Goal: Information Seeking & Learning: Learn about a topic

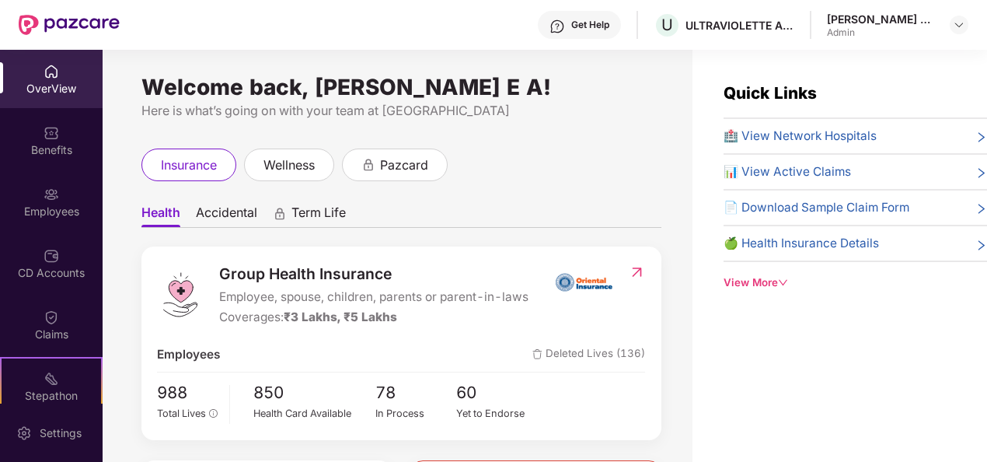
click at [50, 81] on div "OverView" at bounding box center [51, 89] width 103 height 16
click at [51, 81] on div "OverView" at bounding box center [51, 89] width 103 height 16
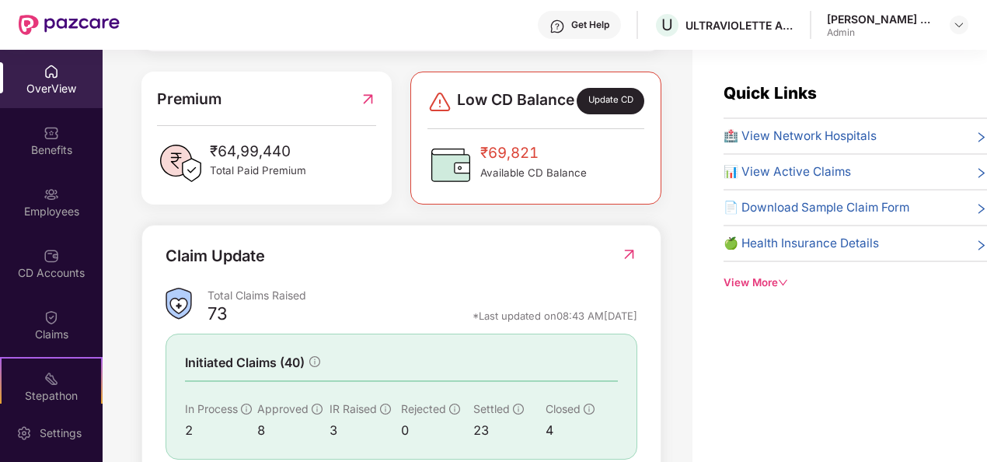
scroll to position [466, 0]
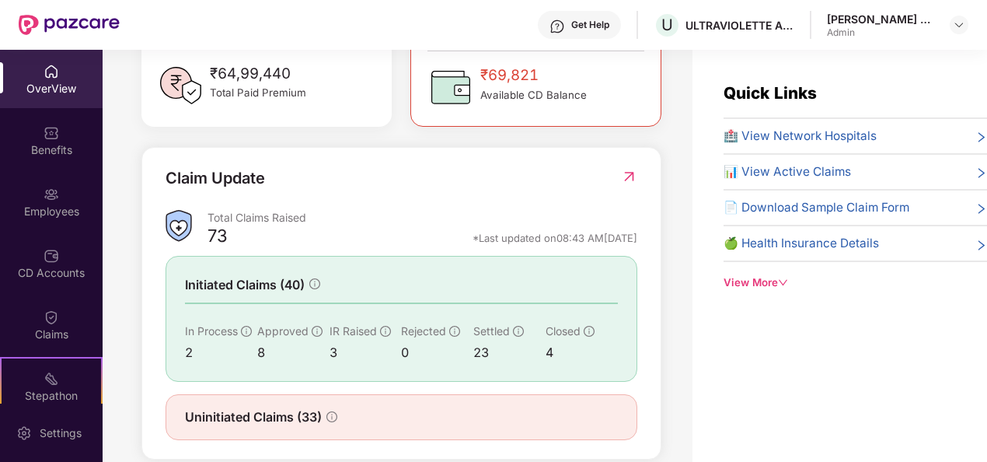
click at [628, 183] on img at bounding box center [629, 177] width 16 height 16
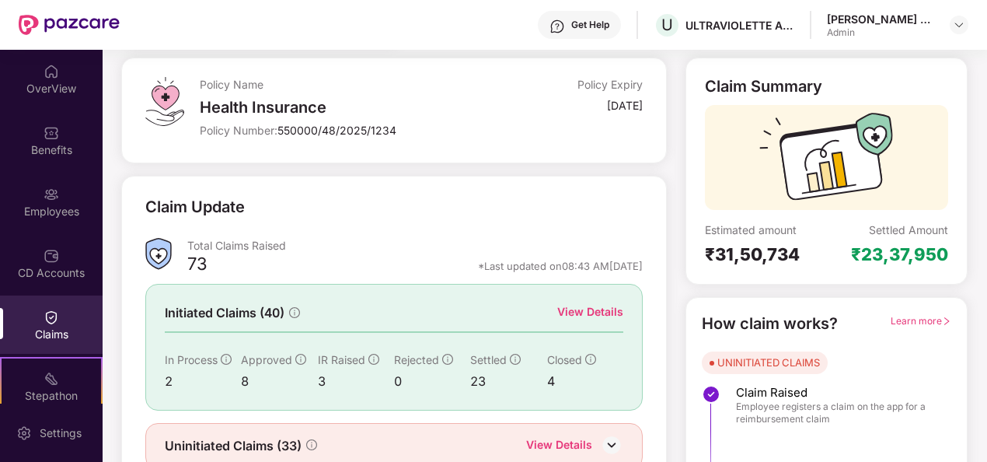
scroll to position [146, 0]
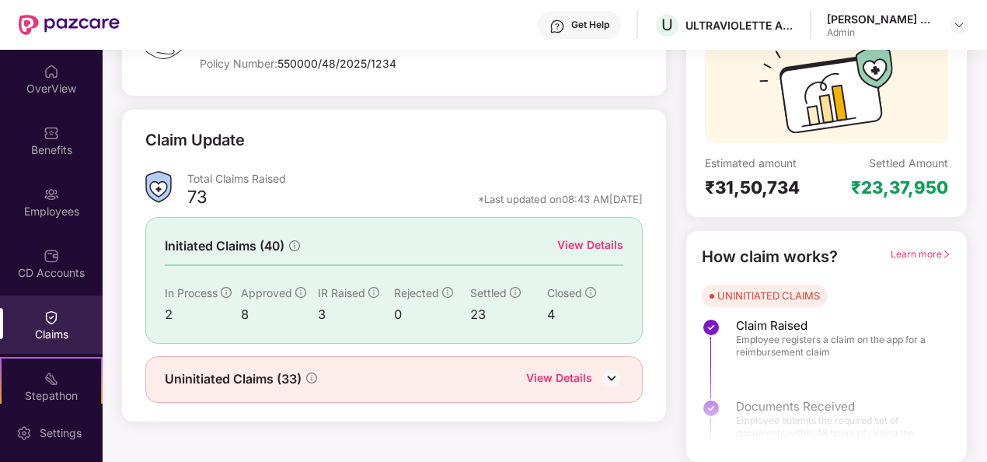
click at [579, 379] on div "View Details" at bounding box center [559, 379] width 66 height 20
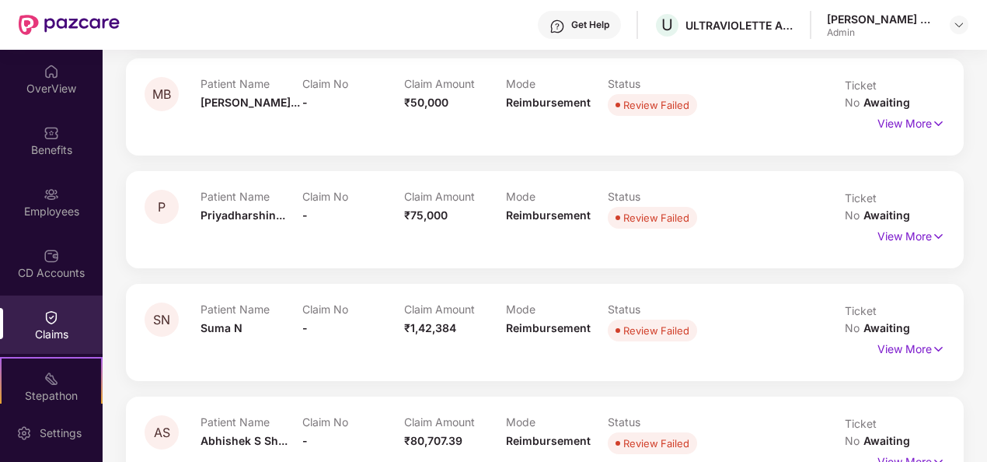
scroll to position [311, 0]
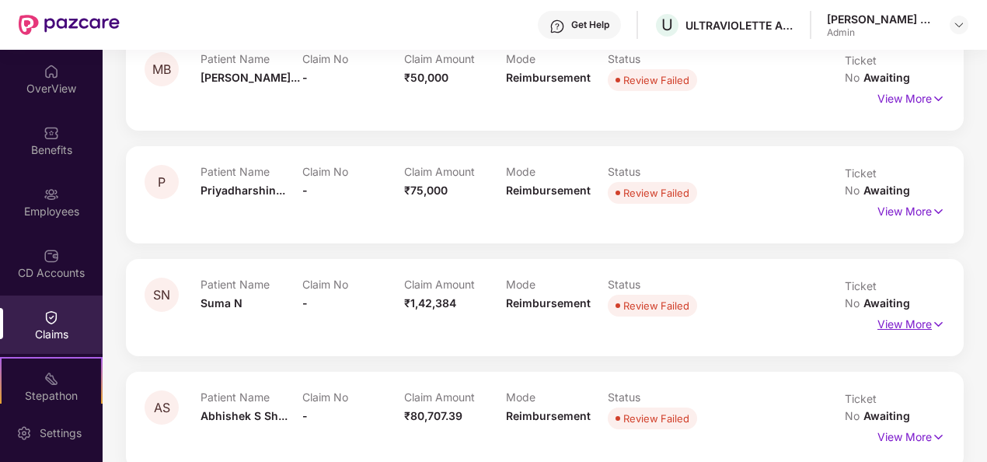
click at [925, 312] on p "View More" at bounding box center [912, 322] width 68 height 21
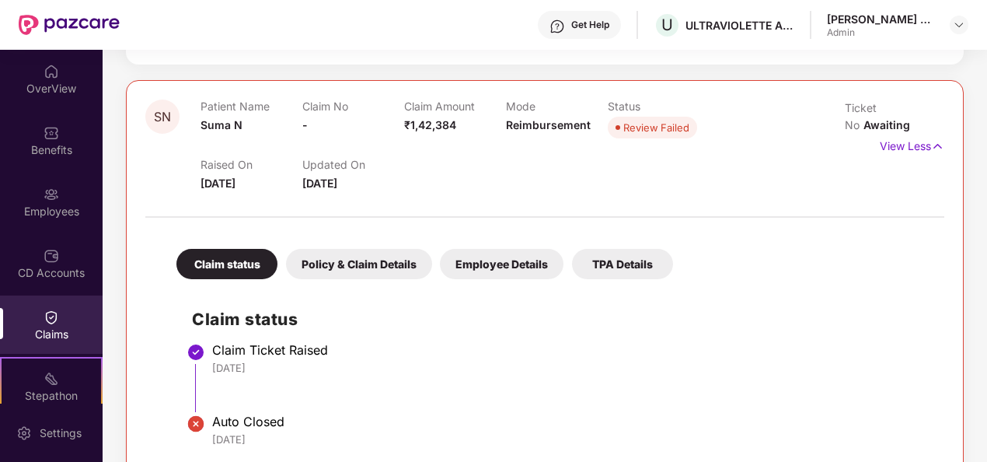
scroll to position [466, 0]
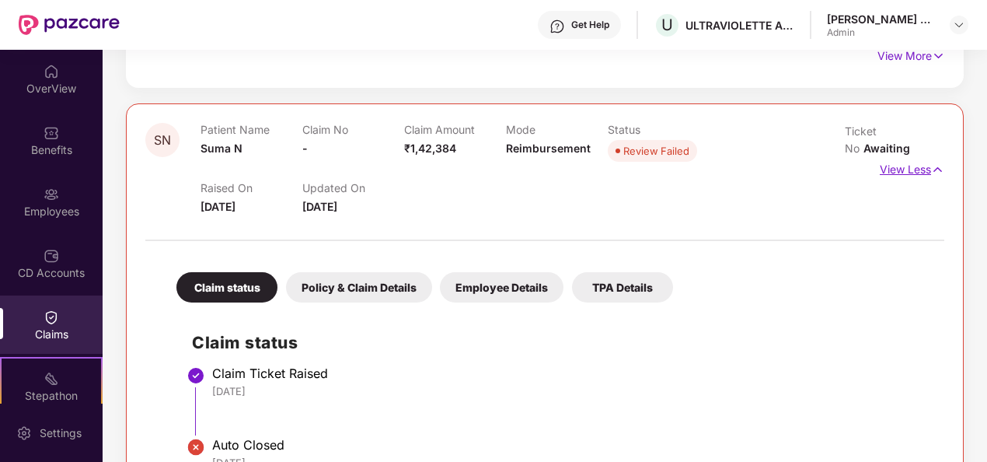
click at [922, 157] on p "View Less" at bounding box center [912, 167] width 65 height 21
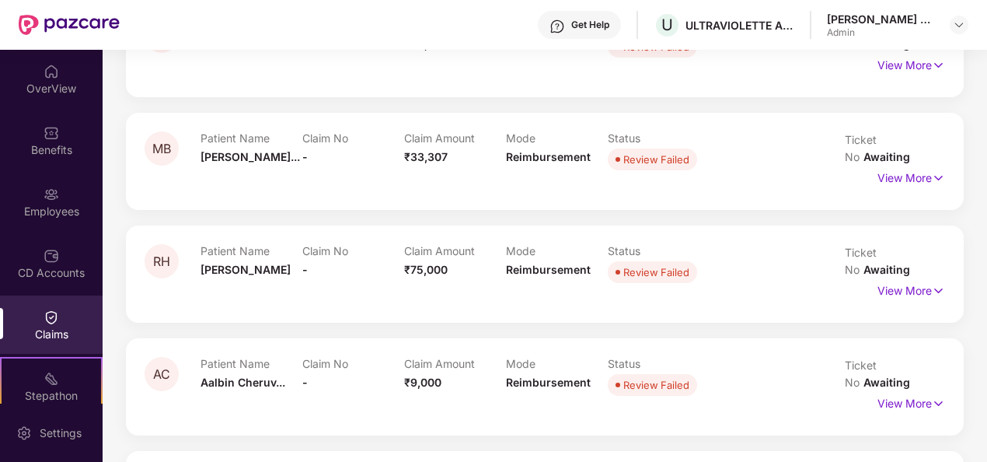
scroll to position [933, 0]
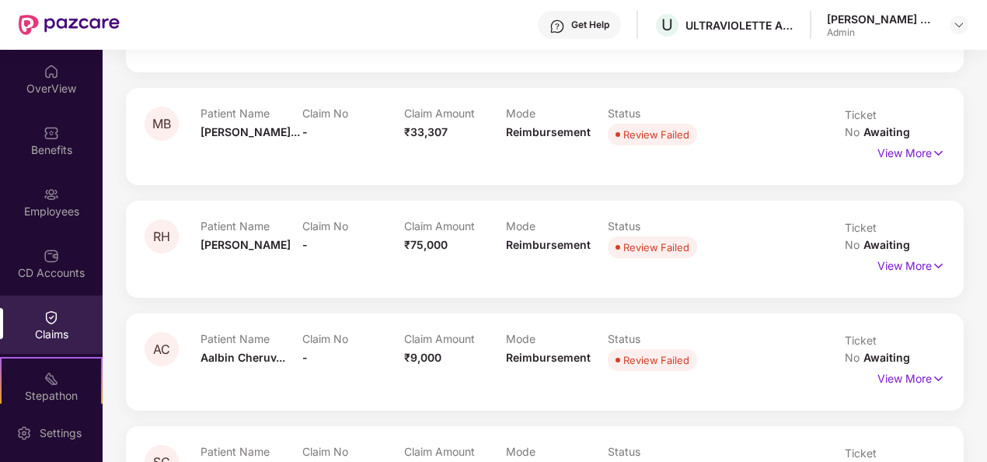
click at [668, 239] on div "Review Failed" at bounding box center [656, 247] width 66 height 16
click at [896, 253] on p "View More" at bounding box center [912, 263] width 68 height 21
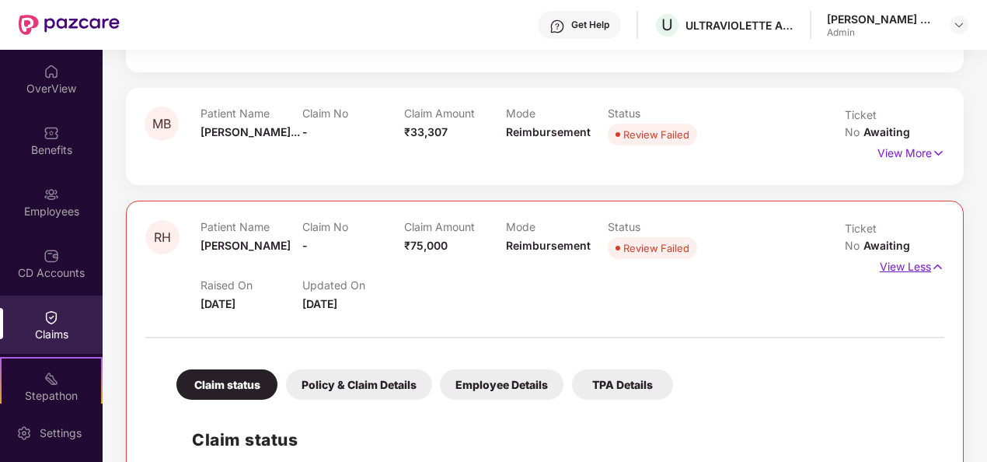
click at [896, 254] on p "View Less" at bounding box center [912, 264] width 65 height 21
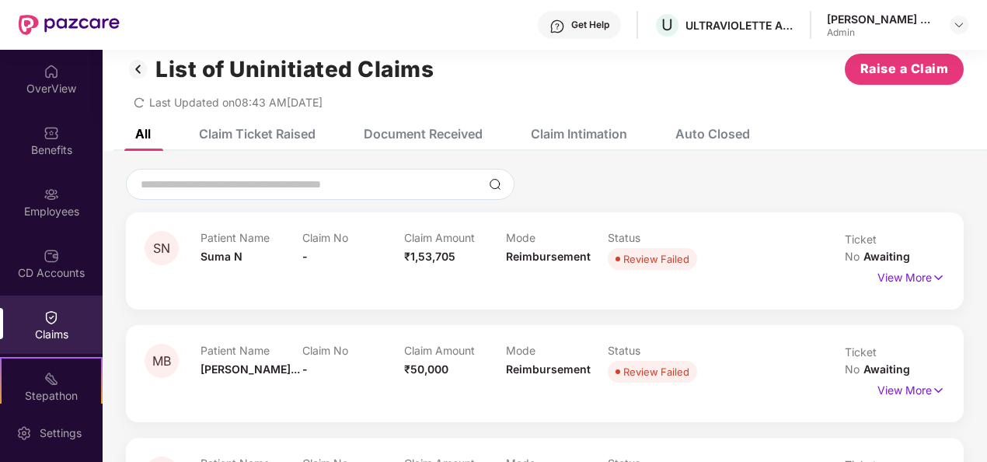
scroll to position [0, 0]
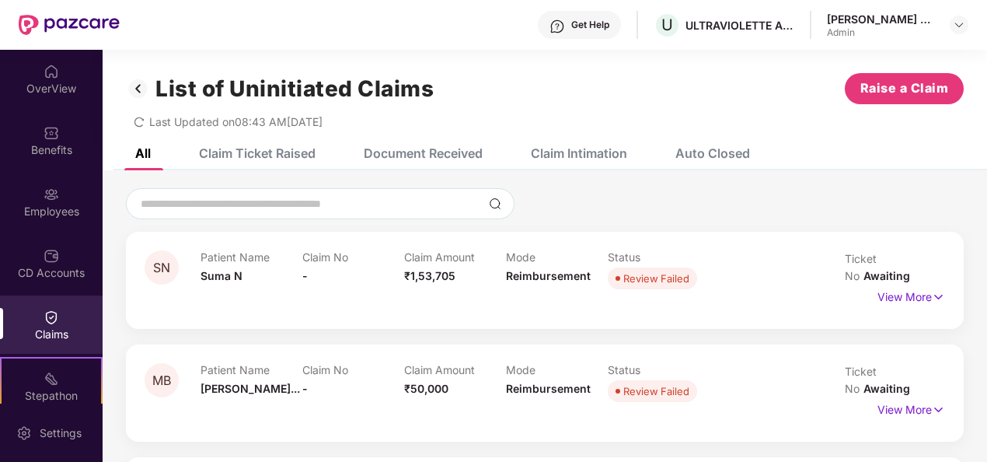
click at [141, 80] on img at bounding box center [138, 88] width 25 height 26
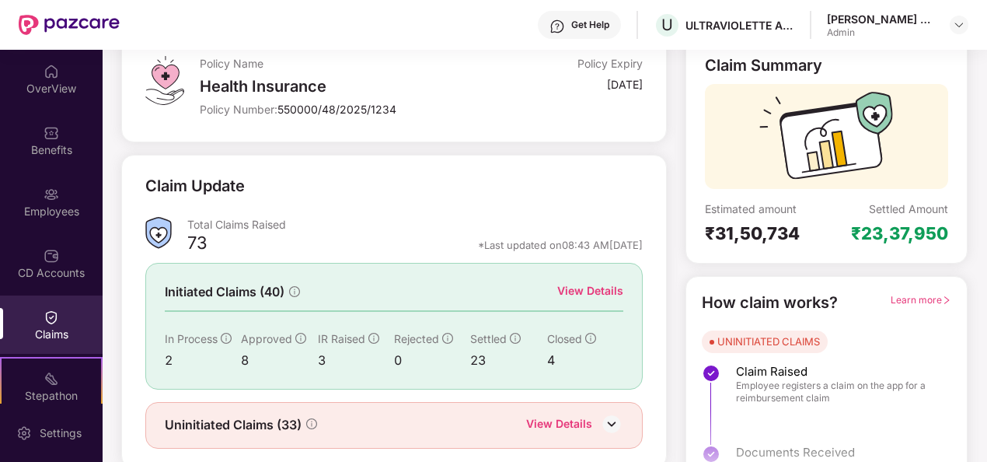
scroll to position [146, 0]
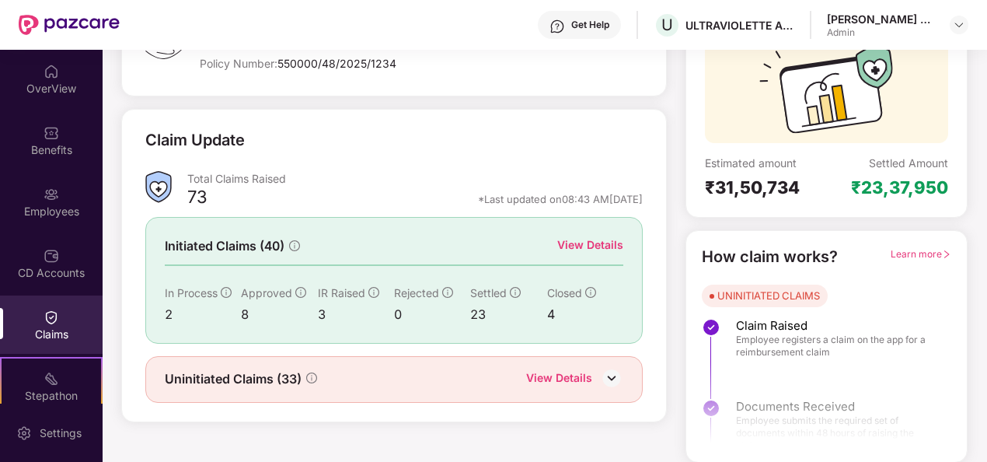
click at [604, 242] on div "View Details" at bounding box center [590, 244] width 66 height 17
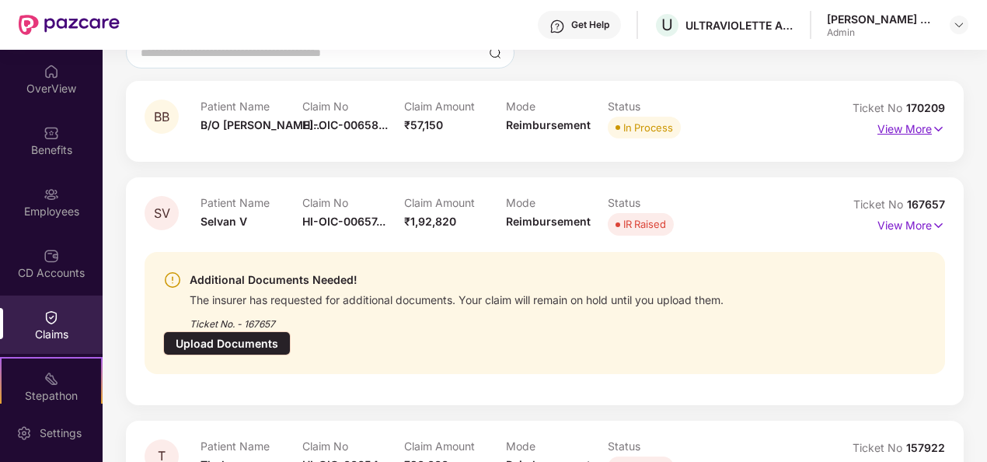
click at [927, 135] on p "View More" at bounding box center [912, 127] width 68 height 21
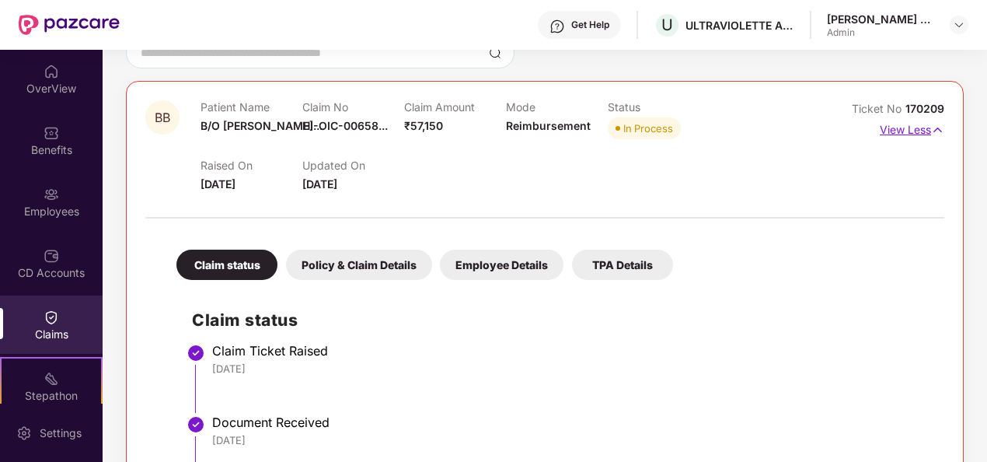
click at [912, 126] on p "View Less" at bounding box center [912, 127] width 65 height 21
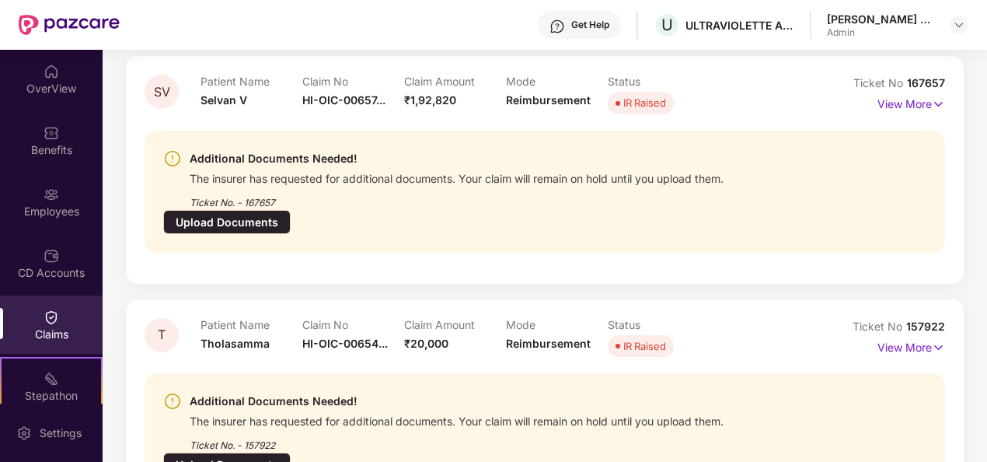
scroll to position [302, 0]
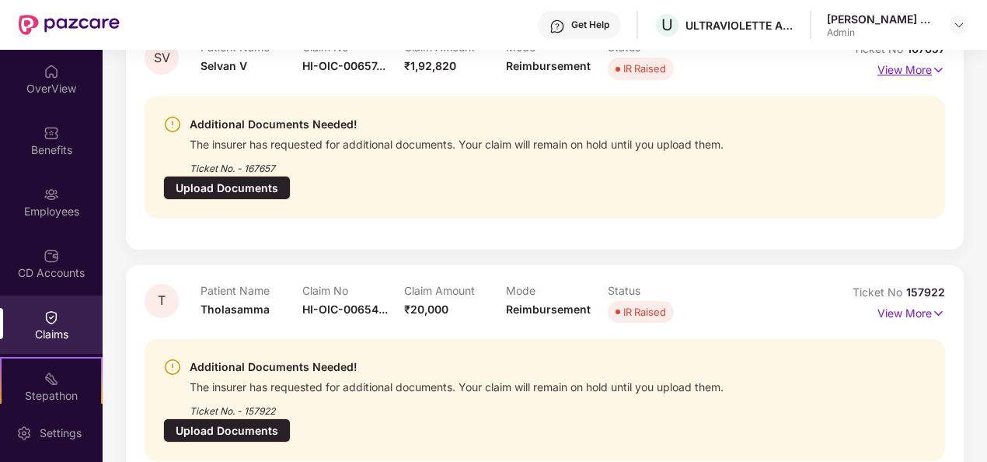
click at [910, 72] on p "View More" at bounding box center [912, 68] width 68 height 21
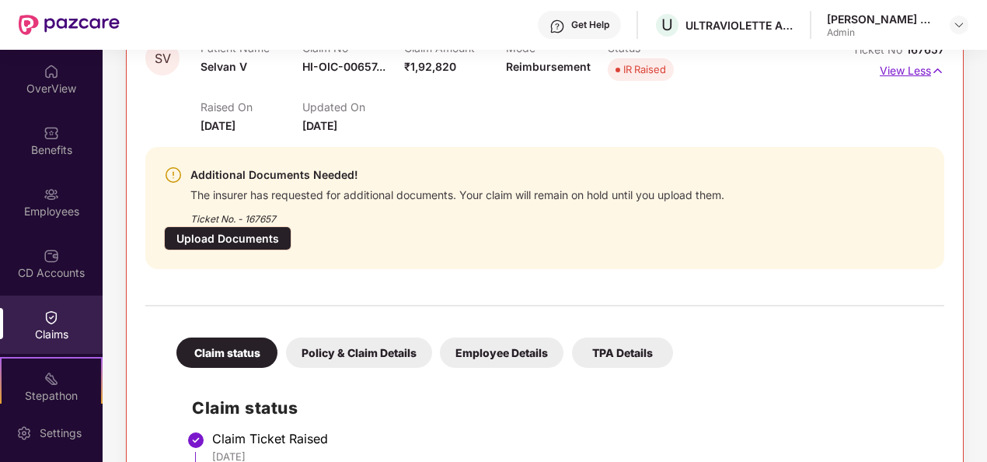
click at [910, 72] on p "View Less" at bounding box center [912, 68] width 65 height 21
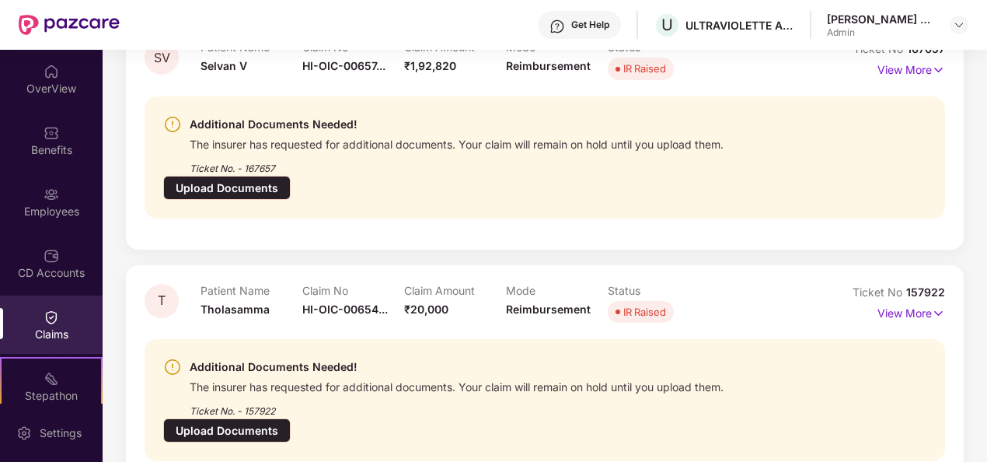
click at [902, 79] on div "View More" at bounding box center [912, 70] width 68 height 25
click at [902, 72] on p "View More" at bounding box center [912, 68] width 68 height 21
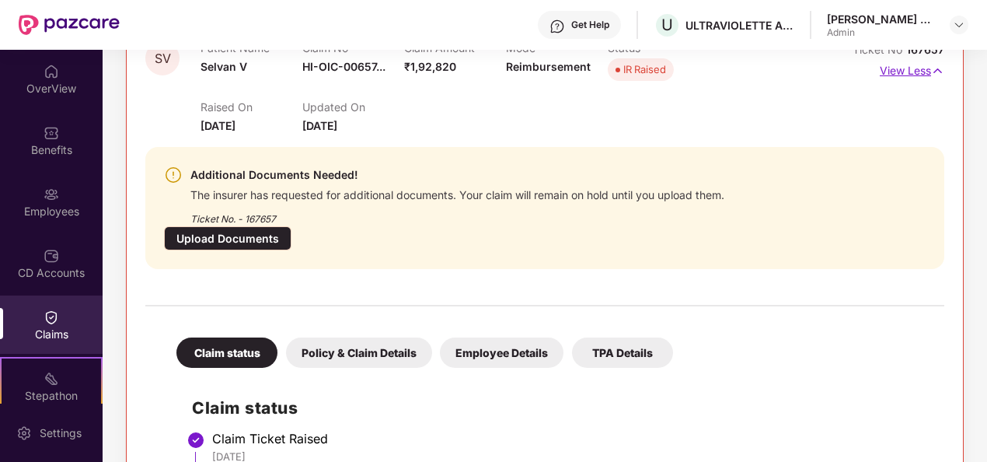
click at [902, 72] on p "View Less" at bounding box center [912, 68] width 65 height 21
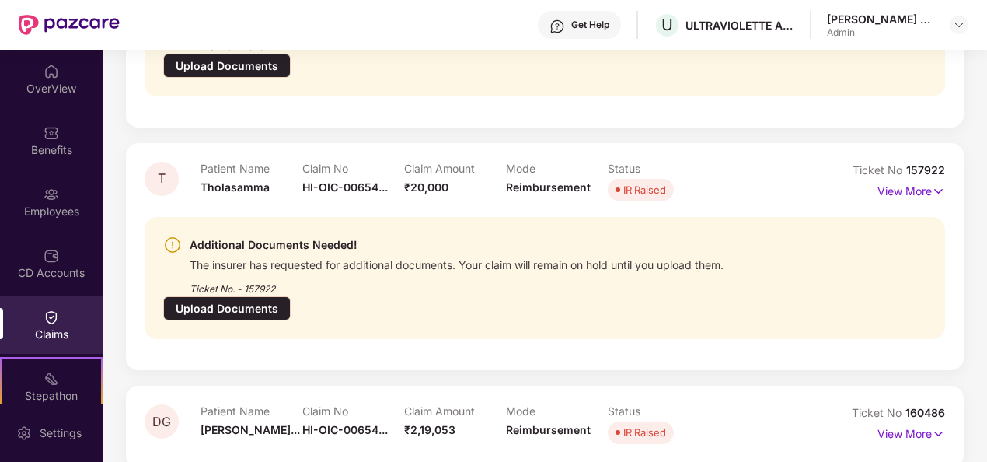
scroll to position [337, 0]
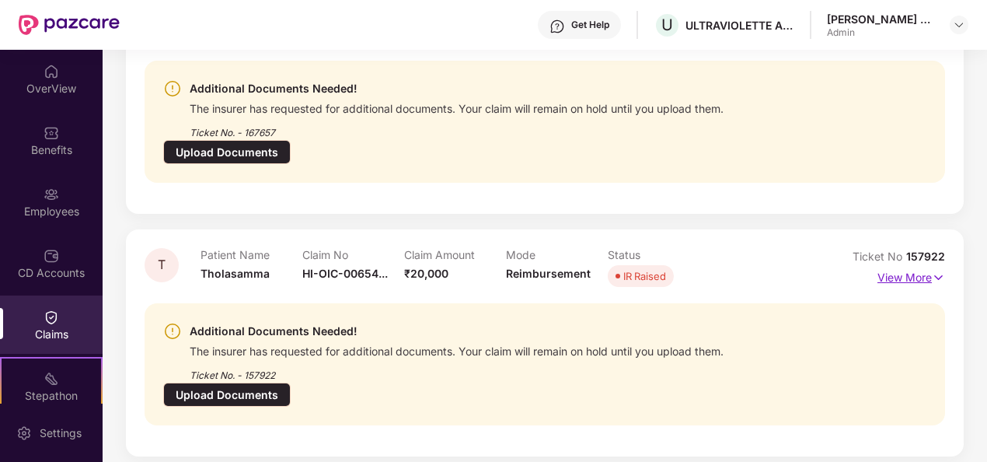
click at [917, 265] on p "View More" at bounding box center [912, 275] width 68 height 21
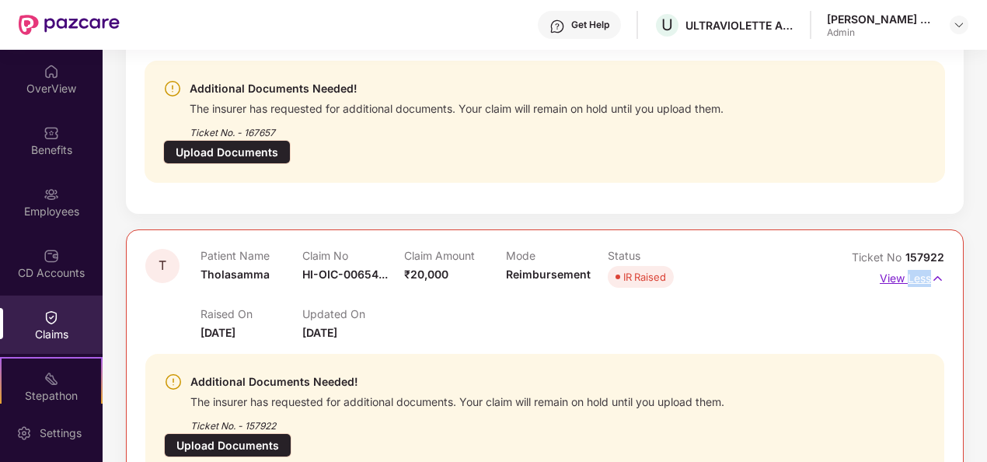
click at [917, 266] on p "View Less" at bounding box center [912, 276] width 65 height 21
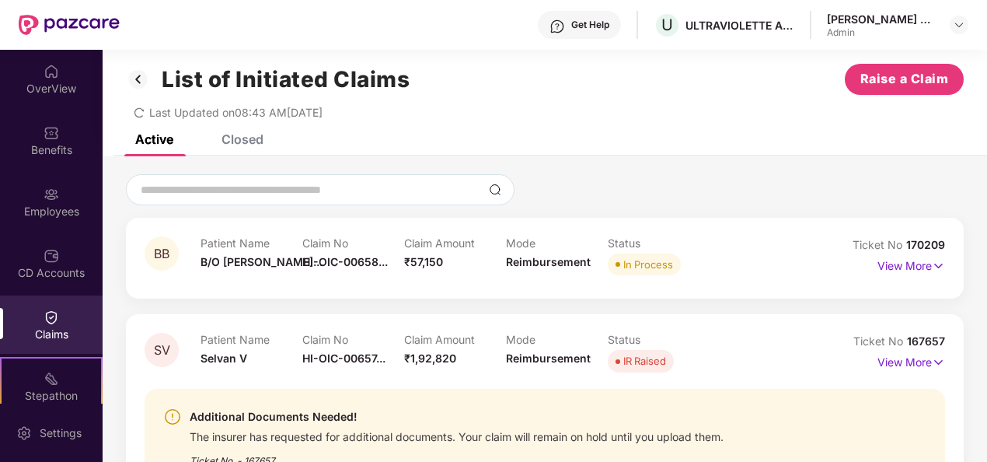
scroll to position [0, 0]
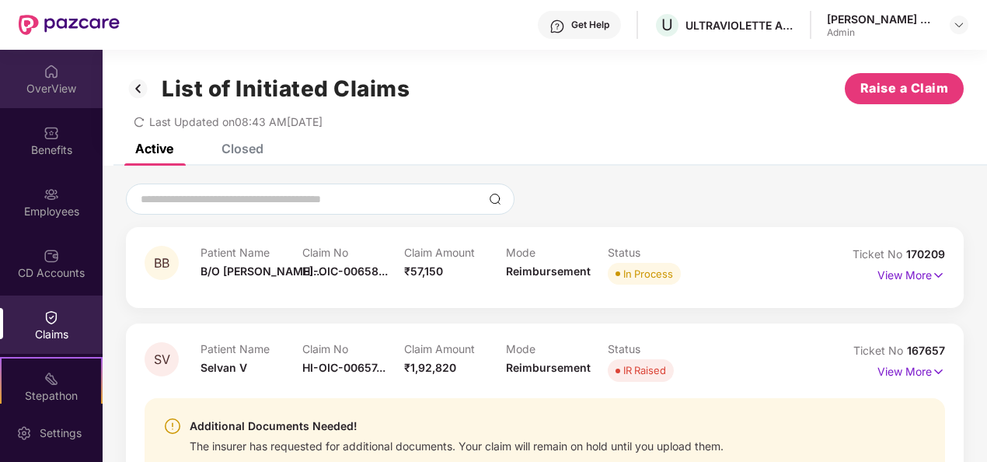
click at [40, 72] on div "OverView" at bounding box center [51, 79] width 103 height 58
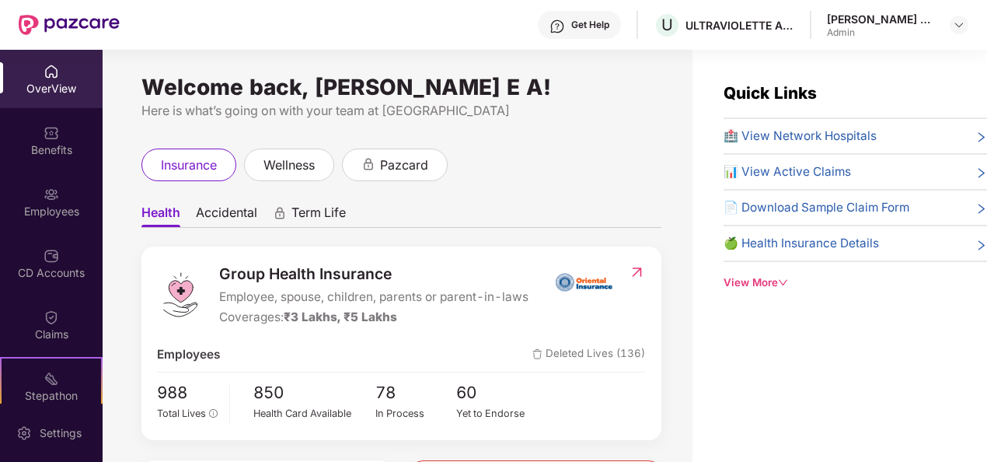
click at [44, 78] on img at bounding box center [52, 72] width 16 height 16
